Goal: Transaction & Acquisition: Download file/media

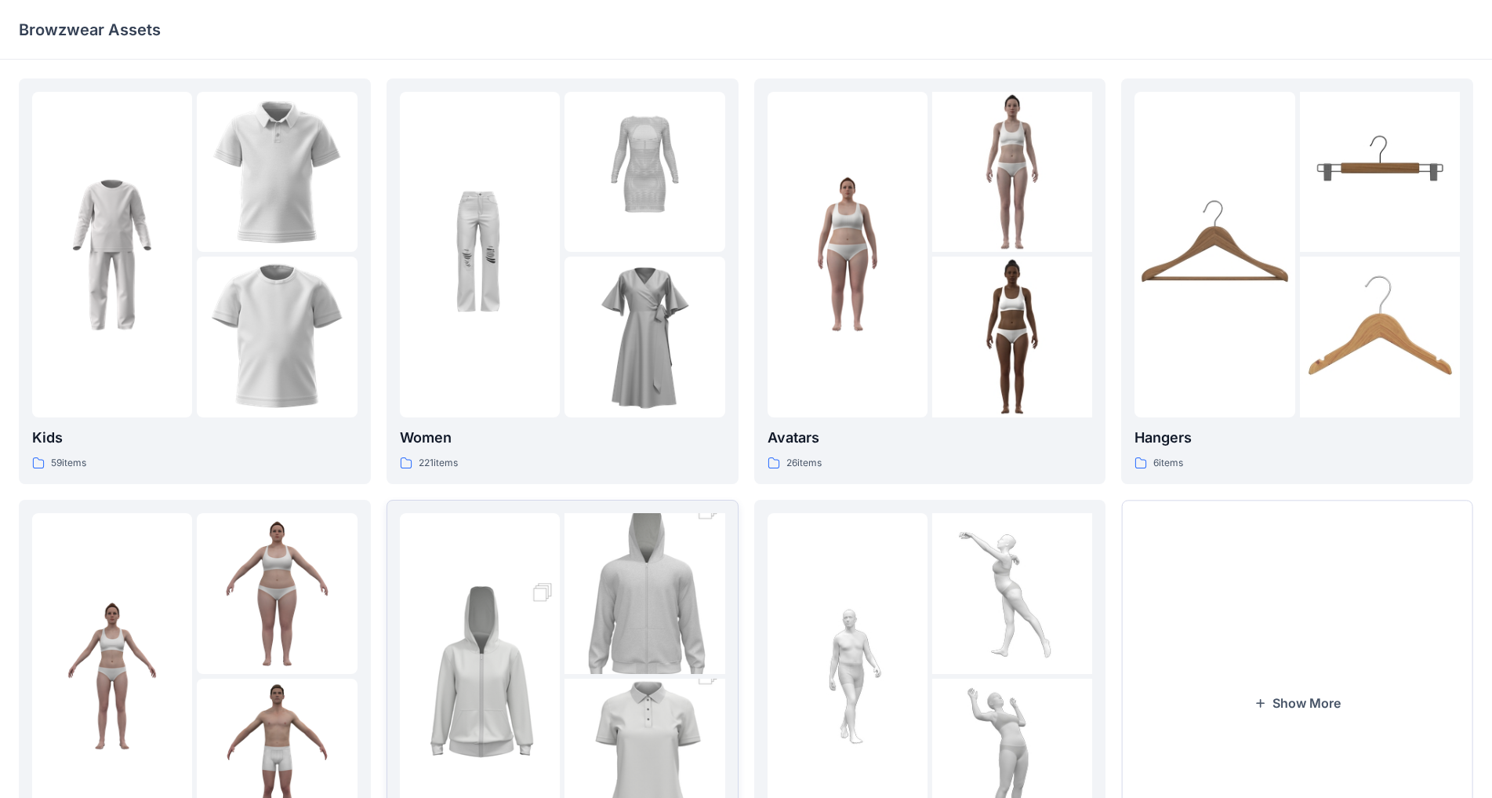
scroll to position [152, 0]
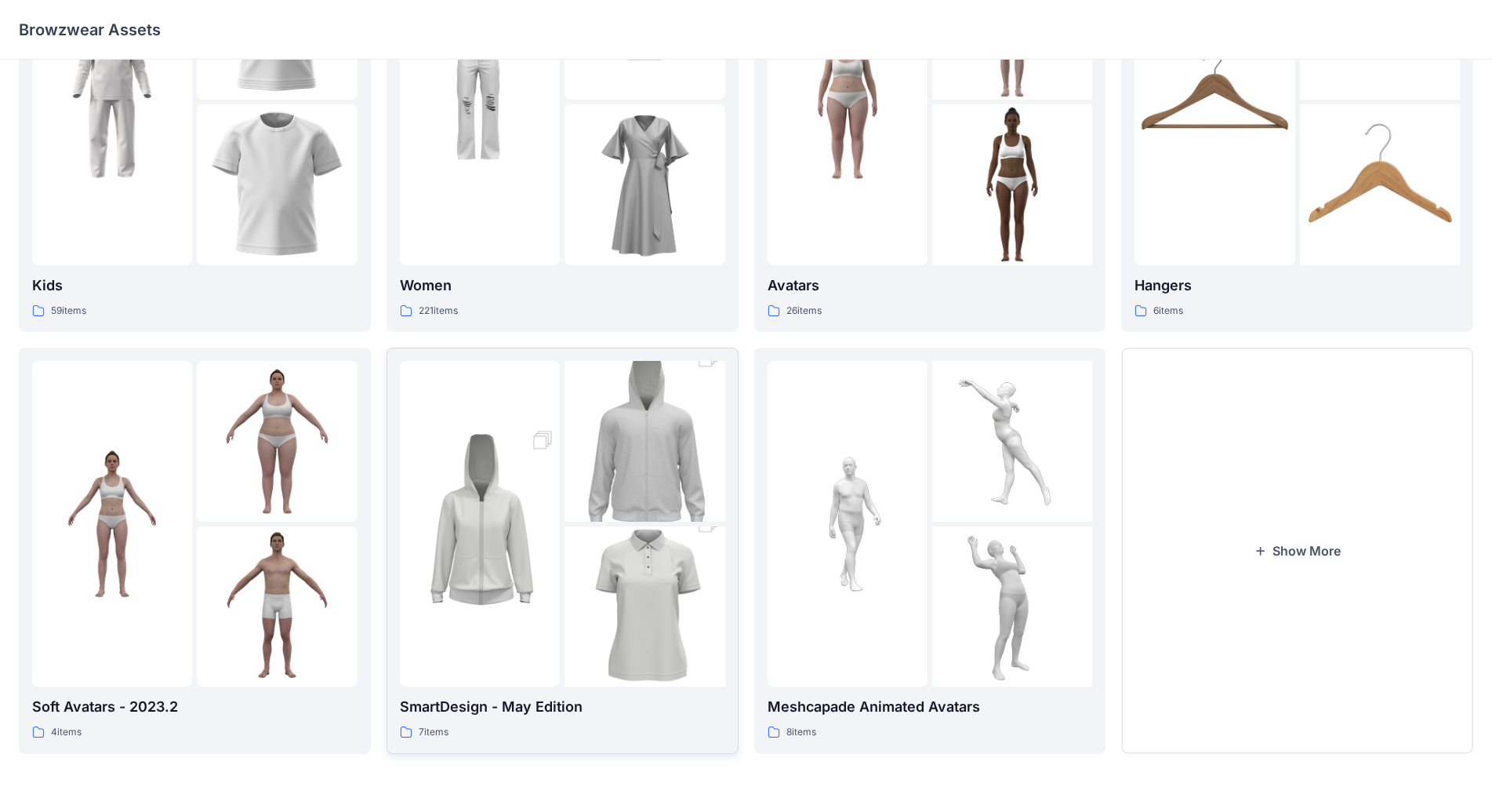
click at [478, 571] on img at bounding box center [480, 523] width 160 height 241
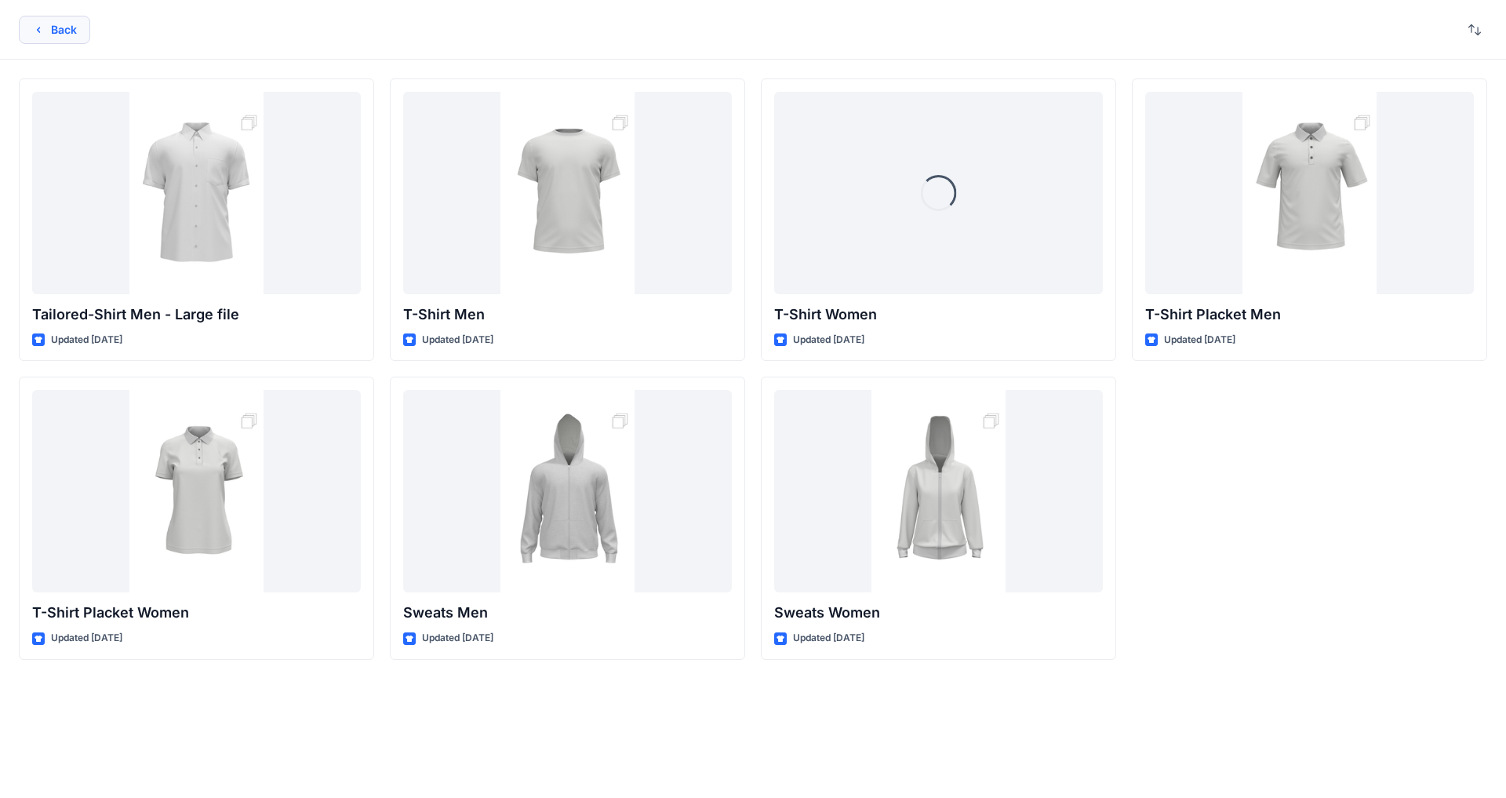
click at [54, 24] on button "Back" at bounding box center [54, 30] width 71 height 28
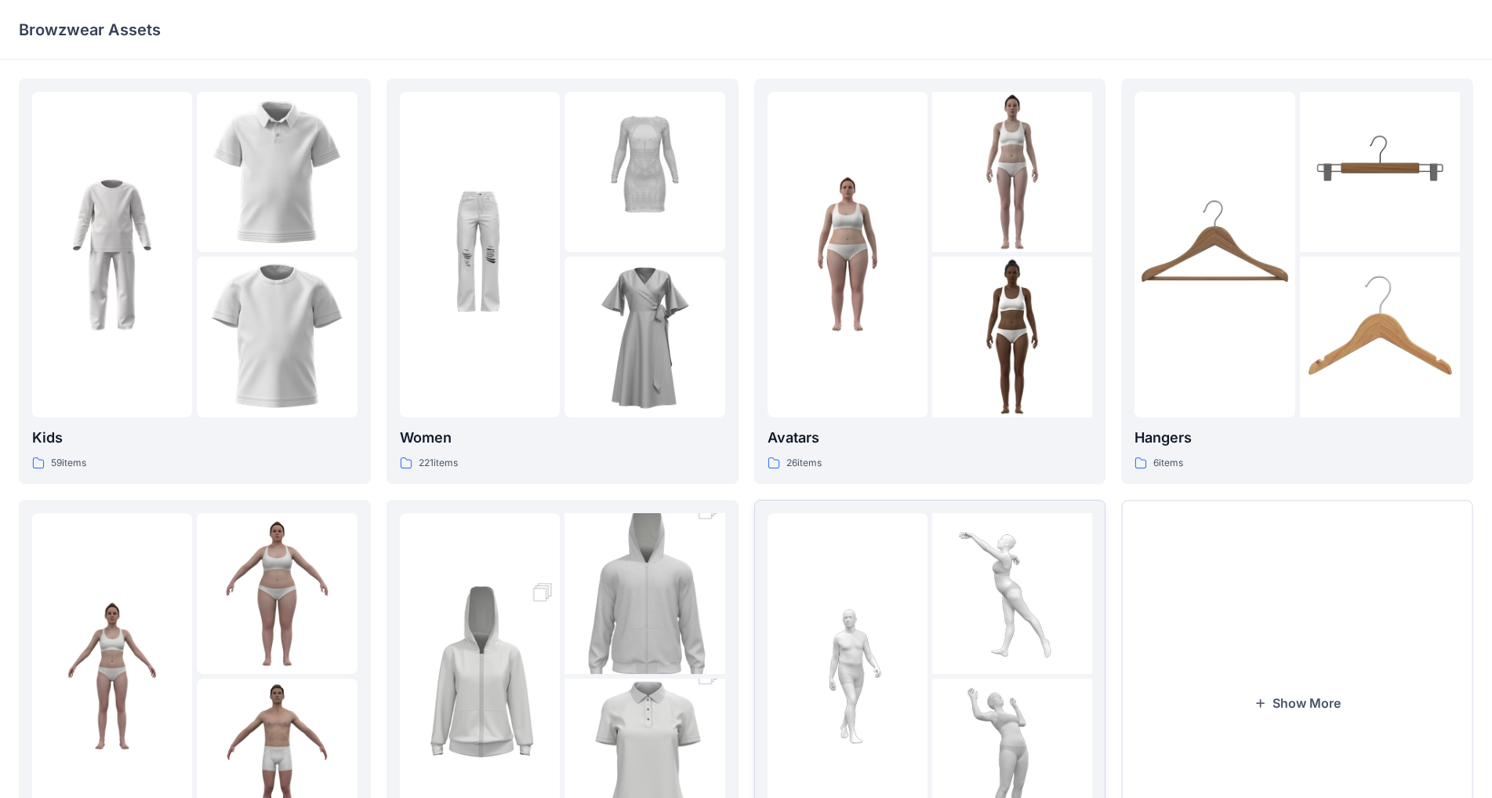
scroll to position [152, 0]
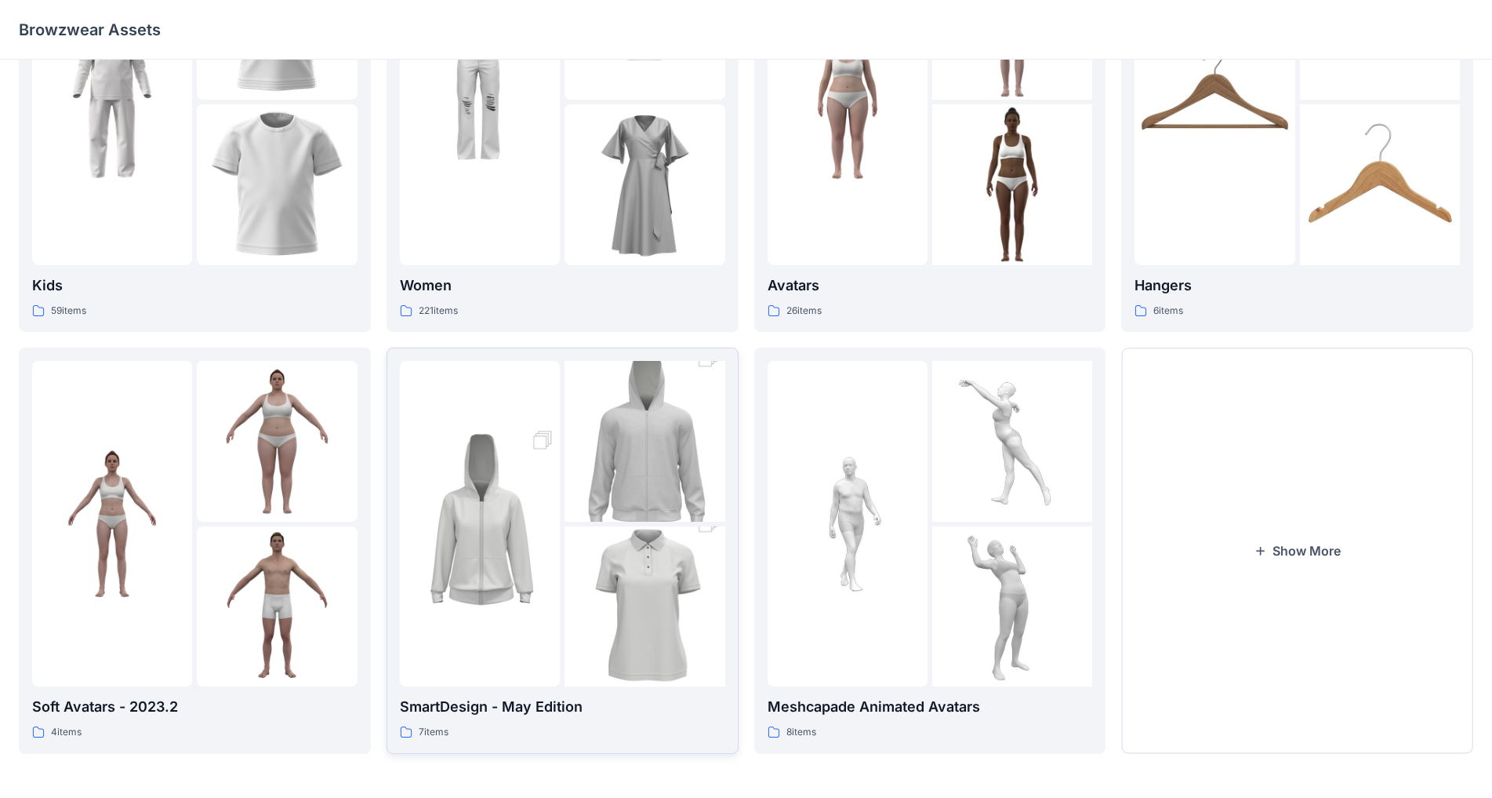
click at [594, 554] on img at bounding box center [645, 606] width 160 height 241
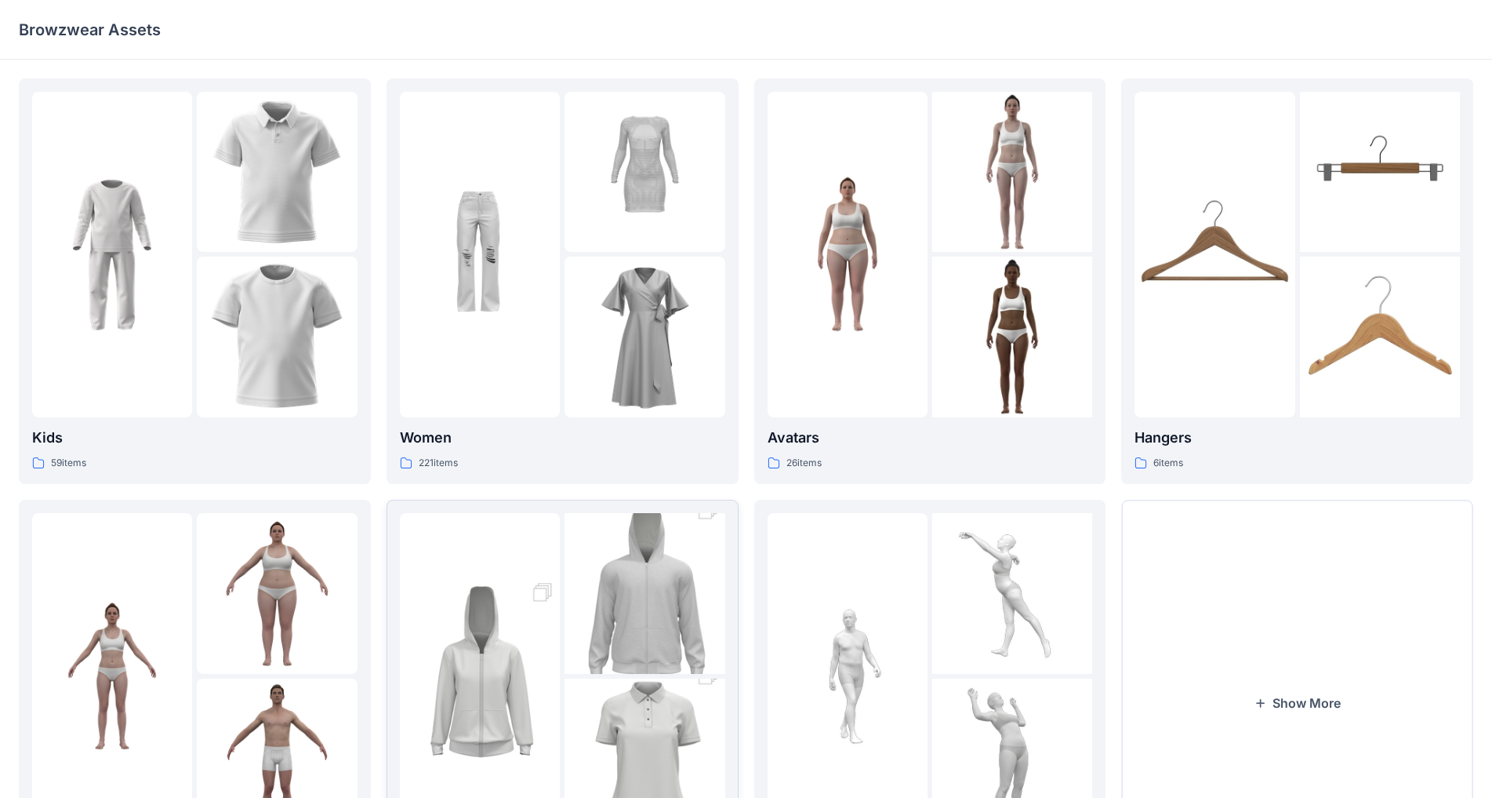
scroll to position [152, 0]
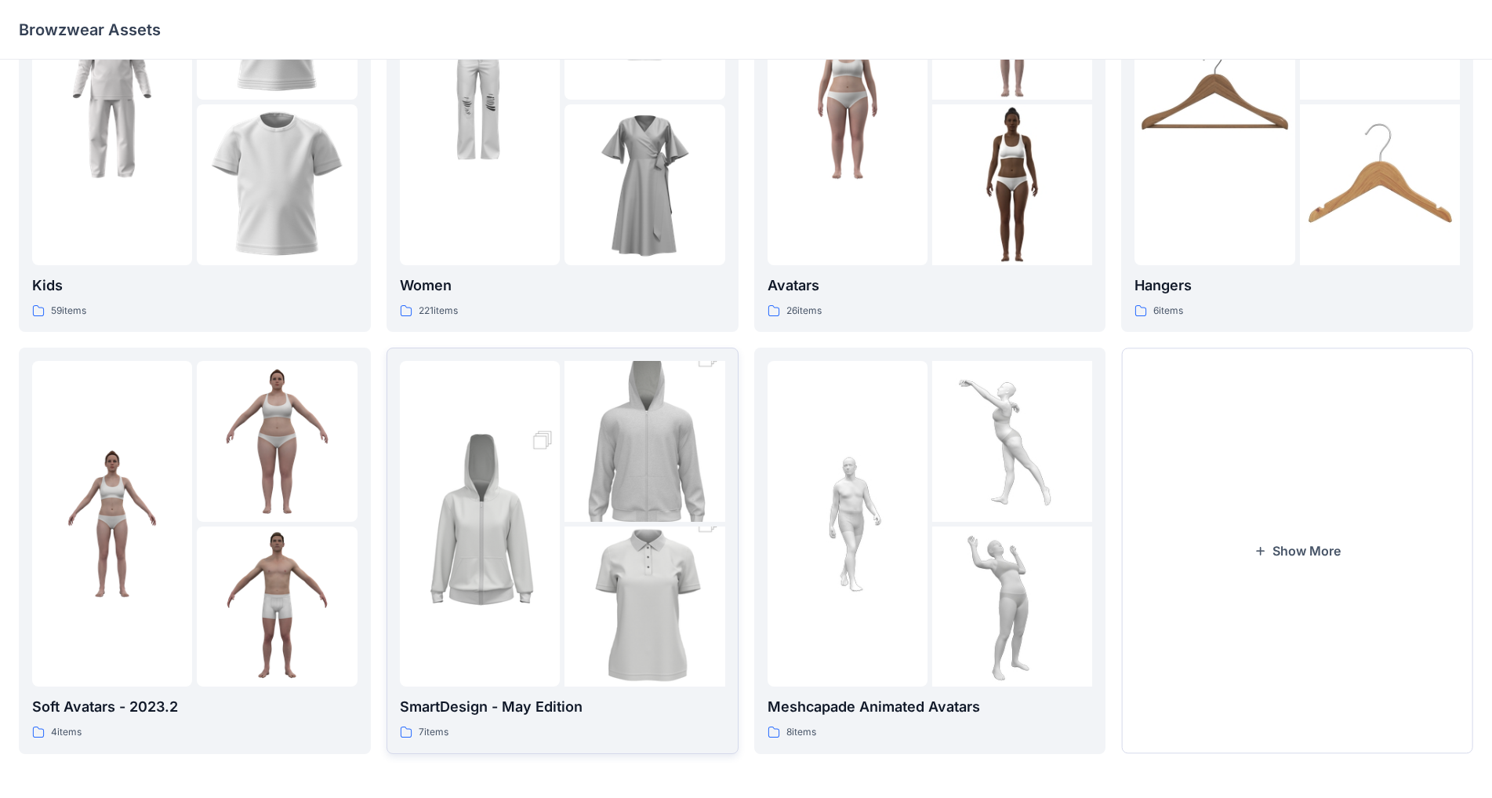
click at [585, 541] on img at bounding box center [645, 606] width 160 height 241
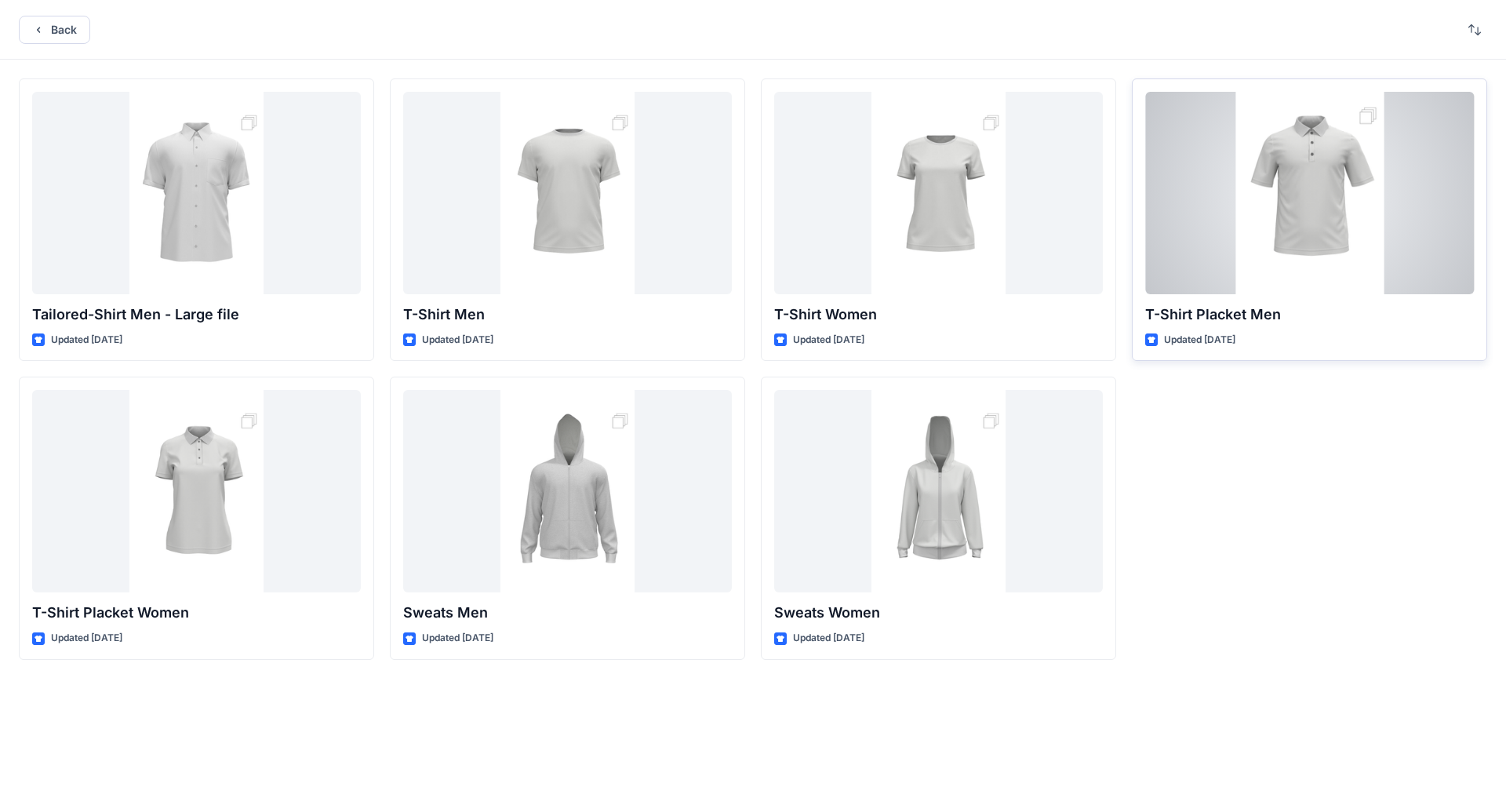
click at [783, 224] on div at bounding box center [1309, 193] width 329 height 202
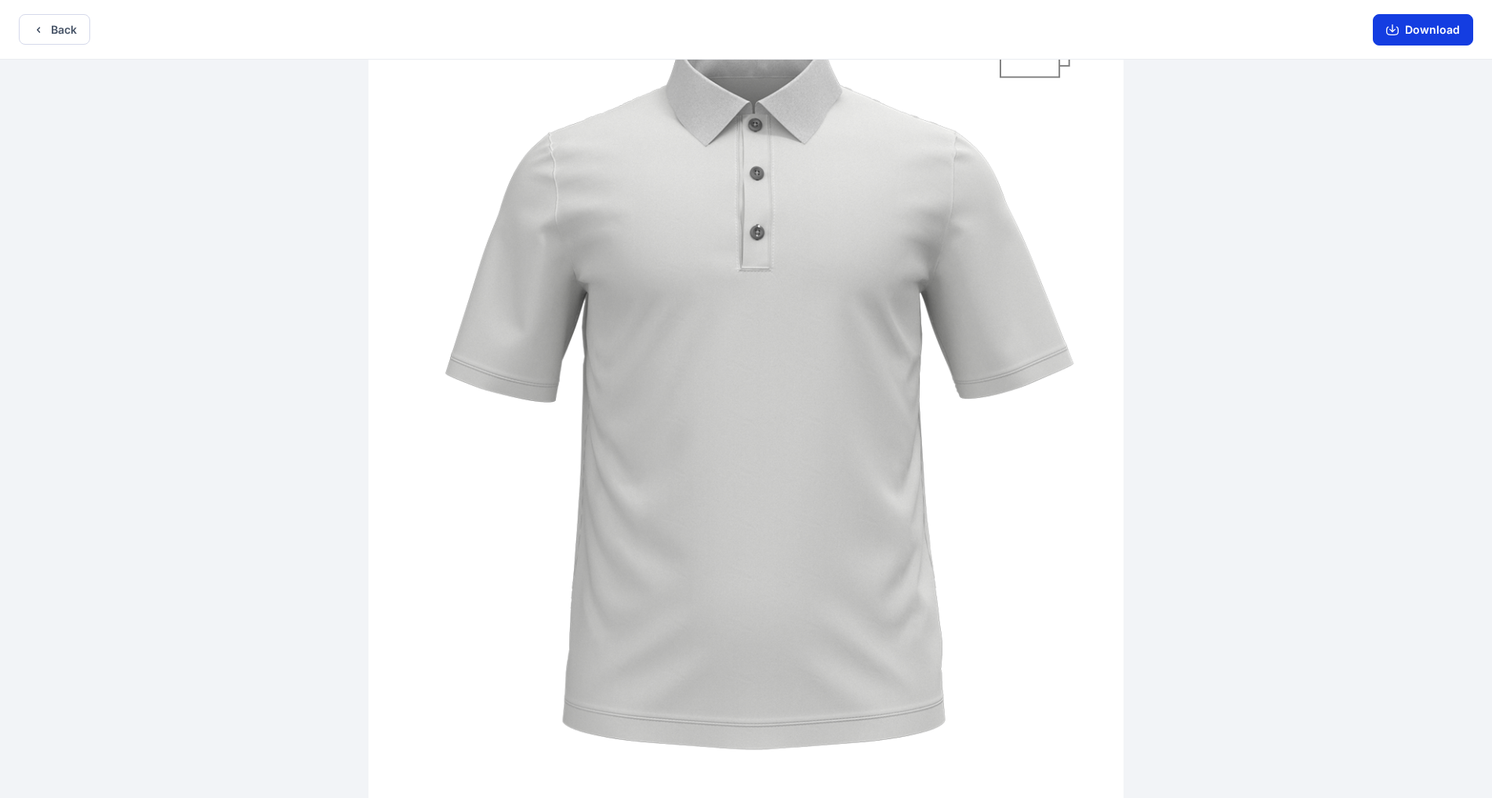
click at [783, 38] on button "Download" at bounding box center [1423, 29] width 100 height 31
click at [49, 26] on button "Back" at bounding box center [54, 29] width 71 height 31
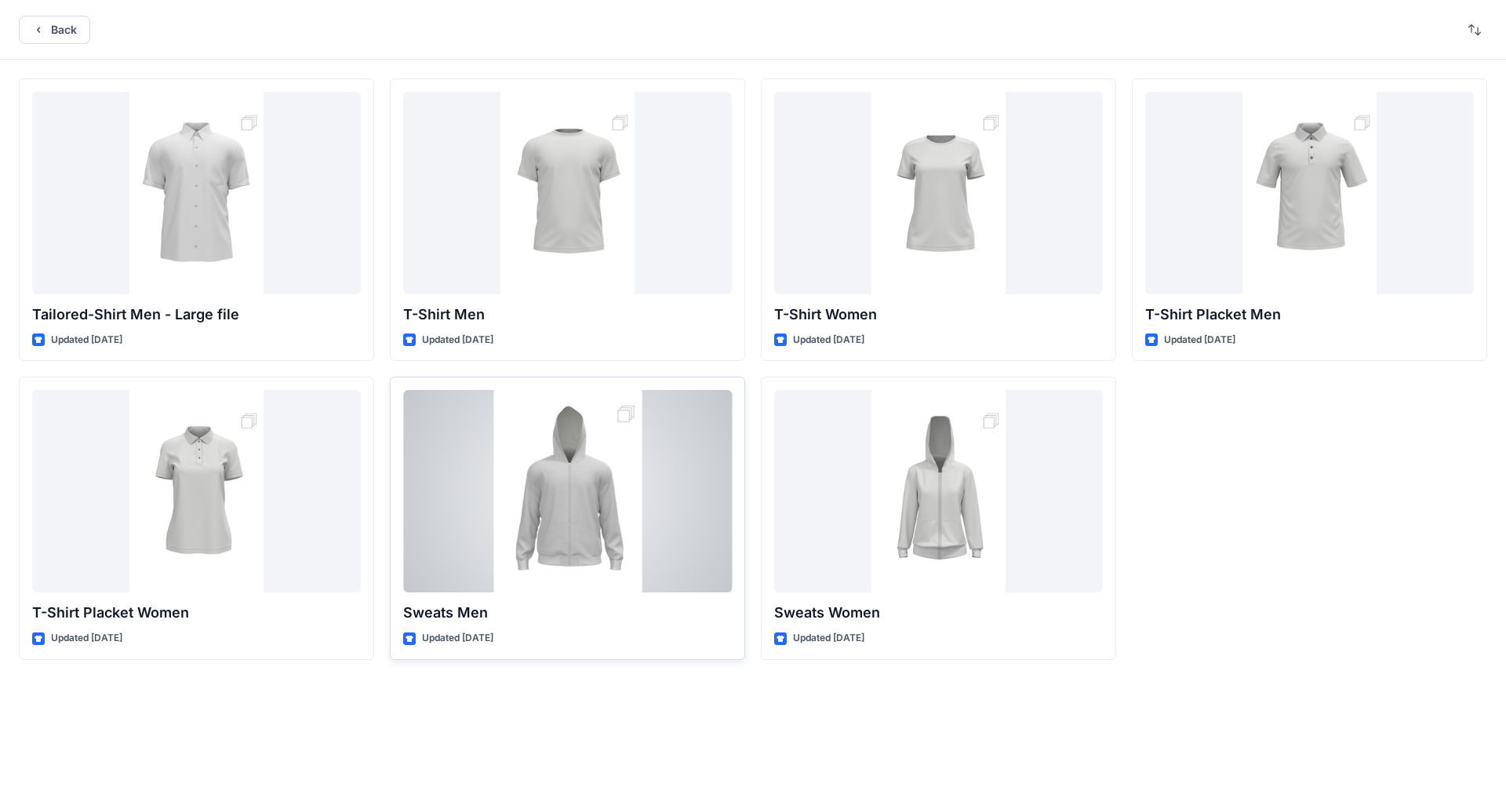
click at [594, 469] on div at bounding box center [567, 491] width 329 height 202
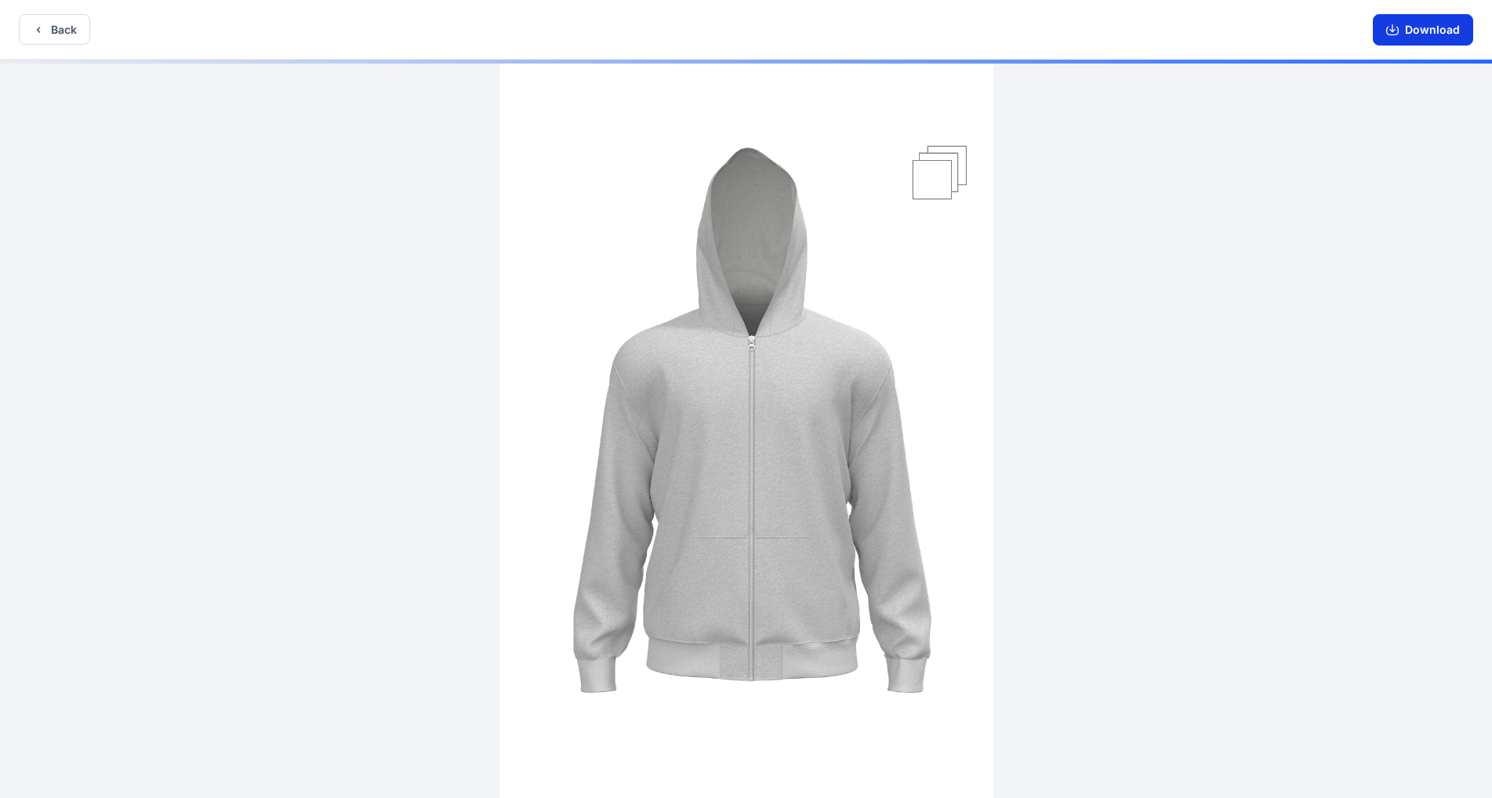
click at [783, 39] on button "Download" at bounding box center [1423, 29] width 100 height 31
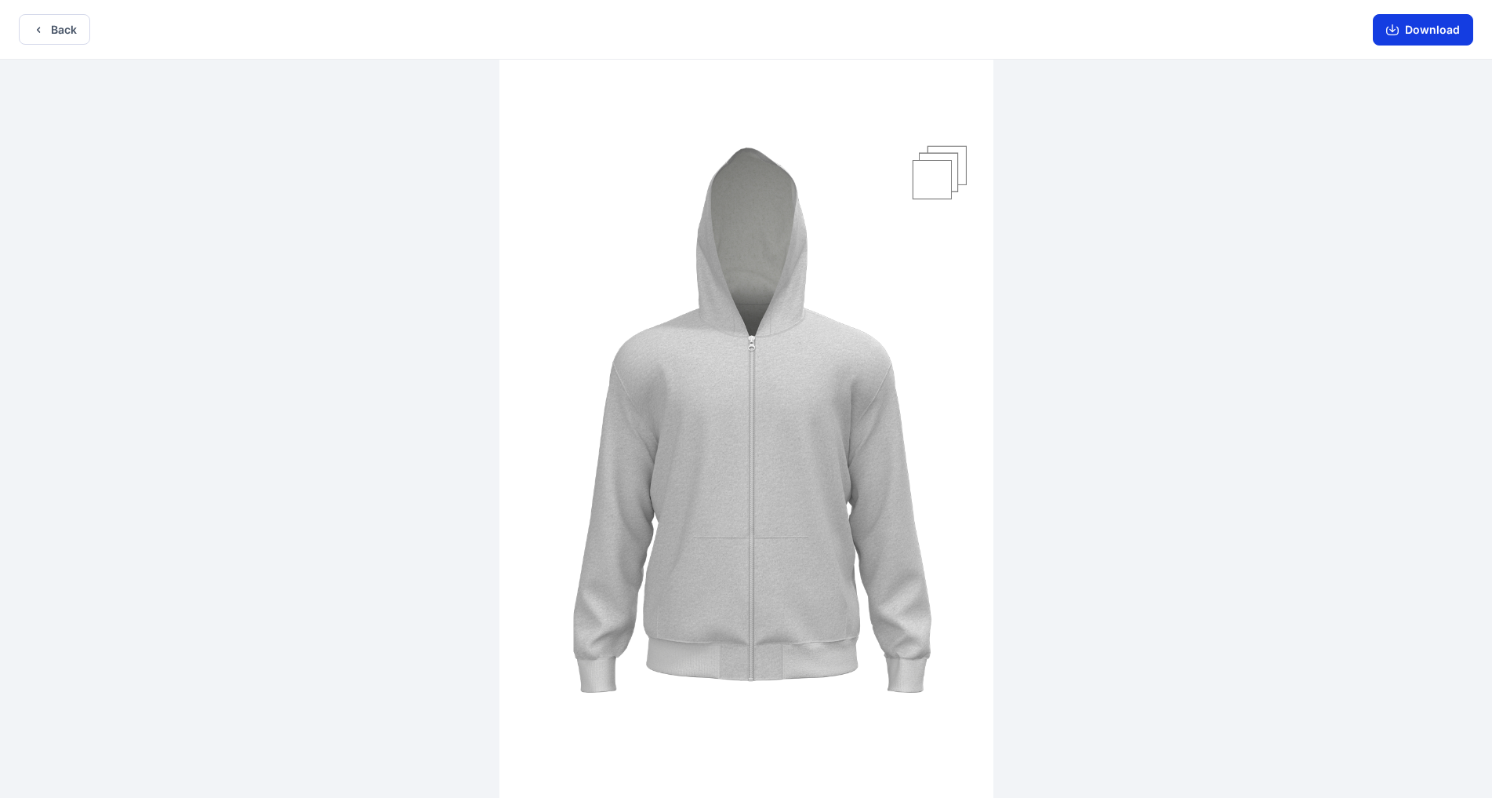
click at [783, 34] on button "Download" at bounding box center [1423, 29] width 100 height 31
click at [42, 22] on button "Back" at bounding box center [54, 29] width 71 height 31
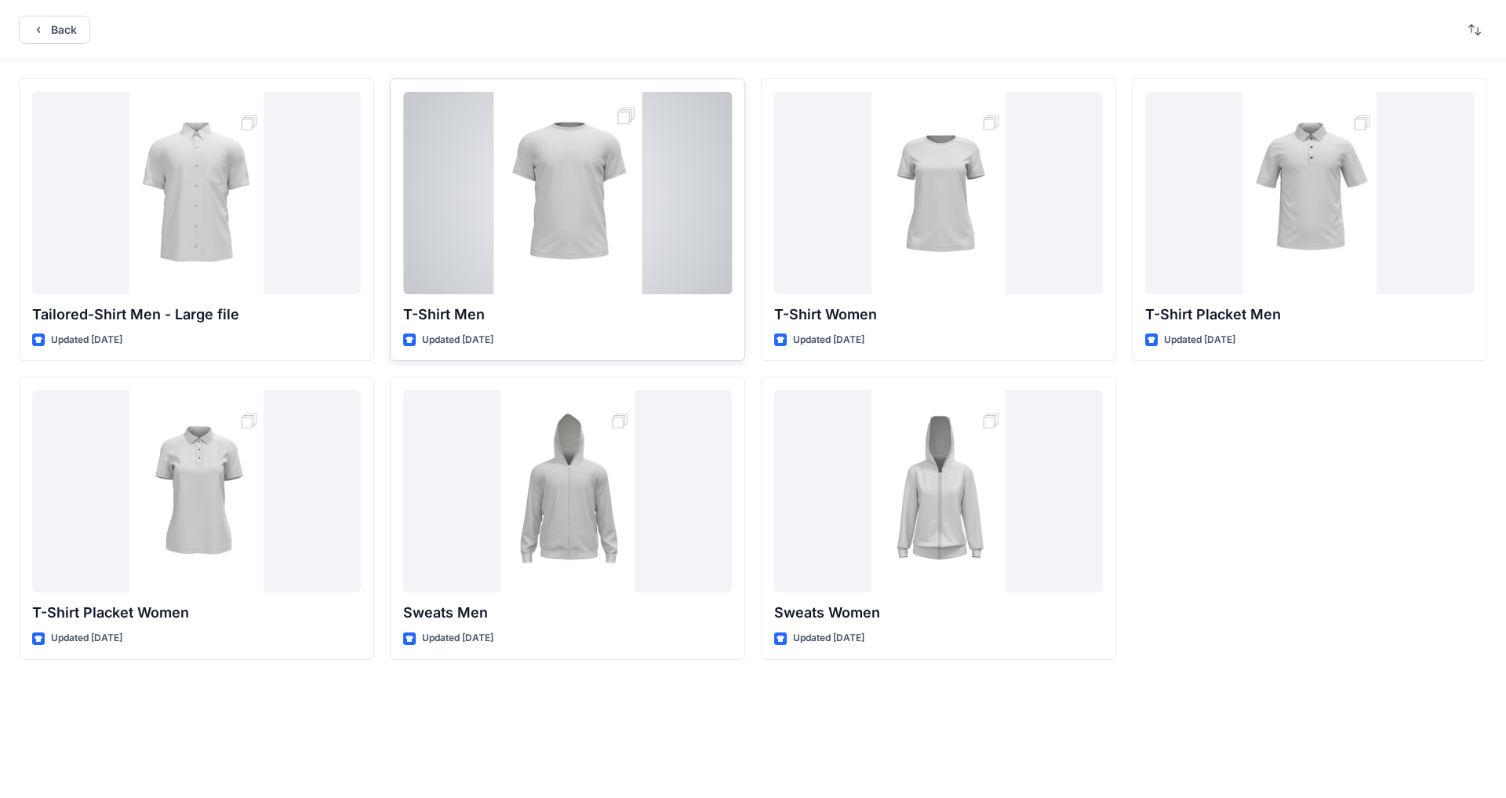
click at [588, 197] on div at bounding box center [567, 193] width 329 height 202
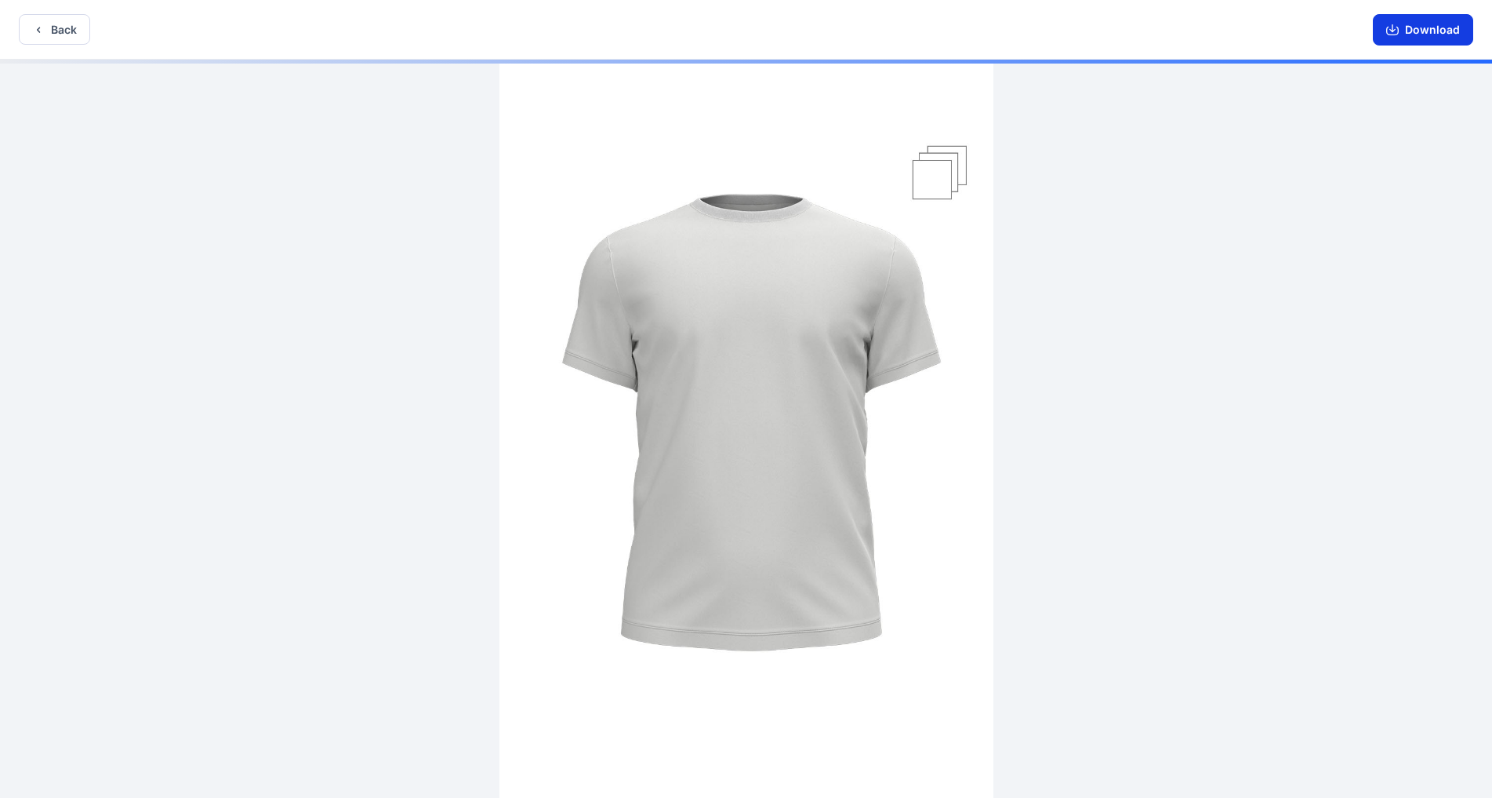
click at [783, 27] on button "Download" at bounding box center [1423, 29] width 100 height 31
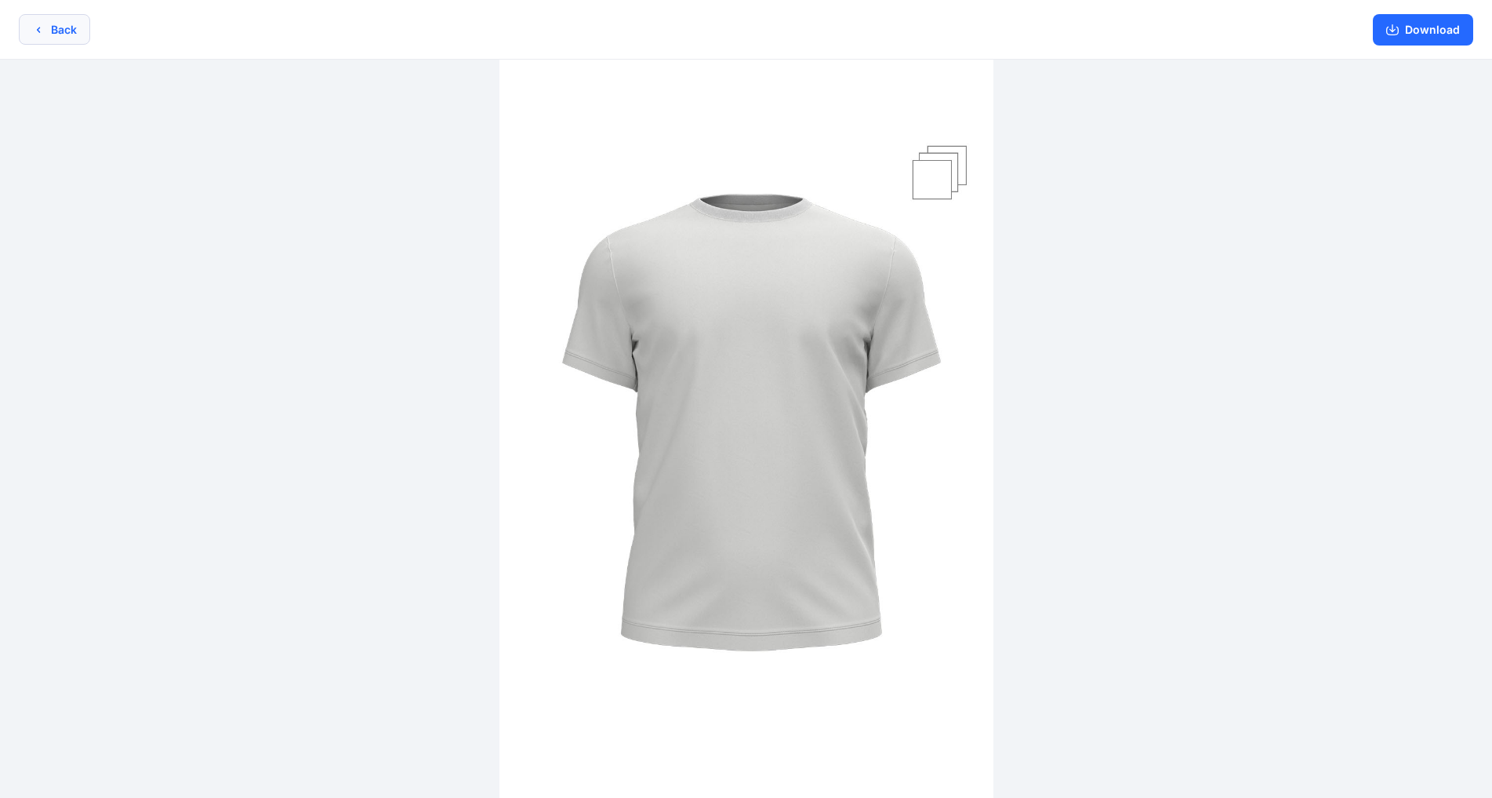
click at [49, 22] on button "Back" at bounding box center [54, 29] width 71 height 31
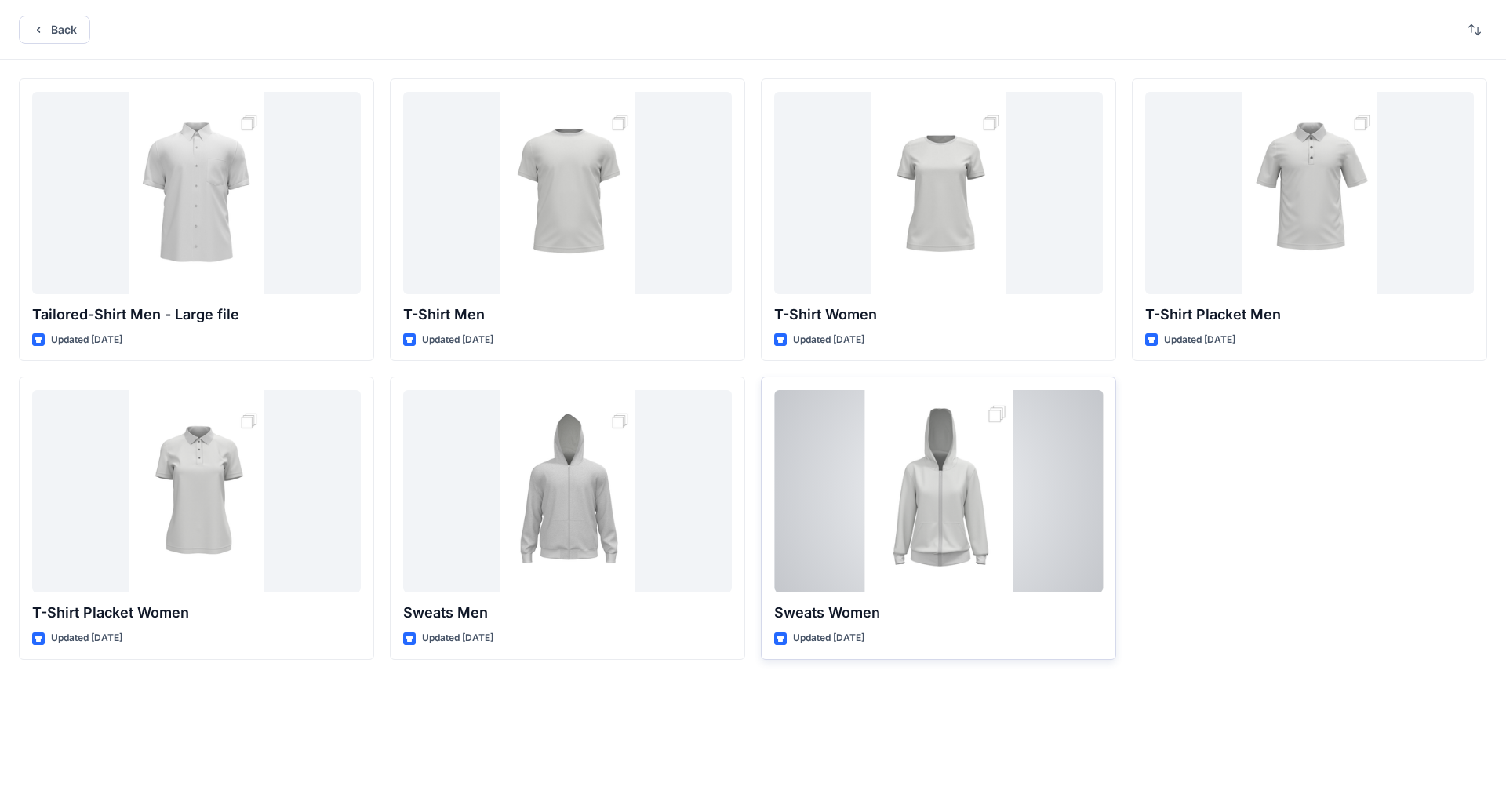
click at [783, 532] on div at bounding box center [938, 491] width 329 height 202
